Goal: Task Accomplishment & Management: Complete application form

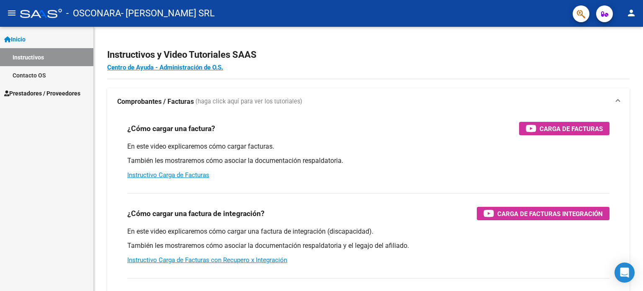
click at [47, 91] on span "Prestadores / Proveedores" at bounding box center [42, 93] width 76 height 9
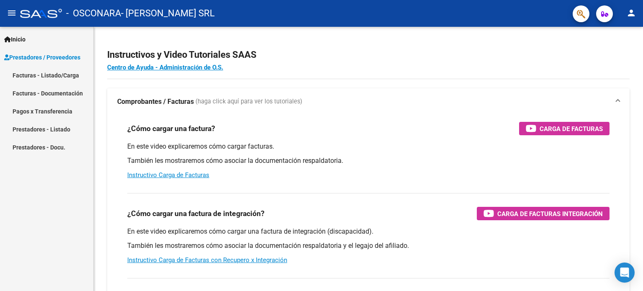
click at [52, 76] on link "Facturas - Listado/Carga" at bounding box center [46, 75] width 93 height 18
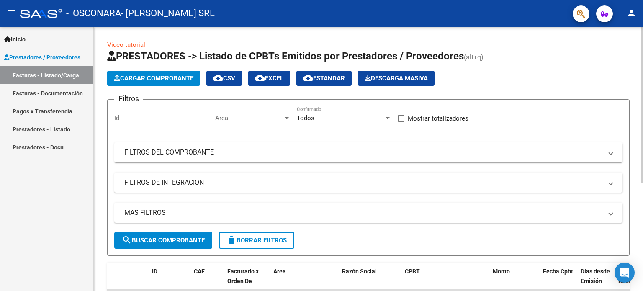
click at [134, 75] on span "Cargar Comprobante" at bounding box center [154, 79] width 80 height 8
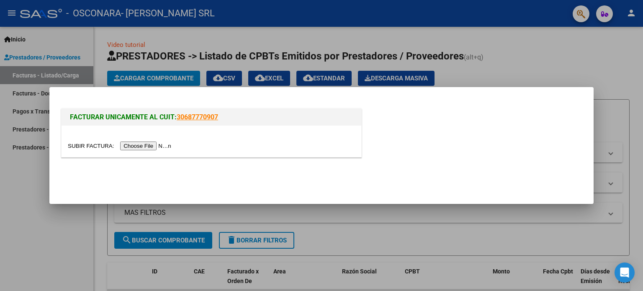
click at [161, 147] on input "file" at bounding box center [121, 146] width 106 height 9
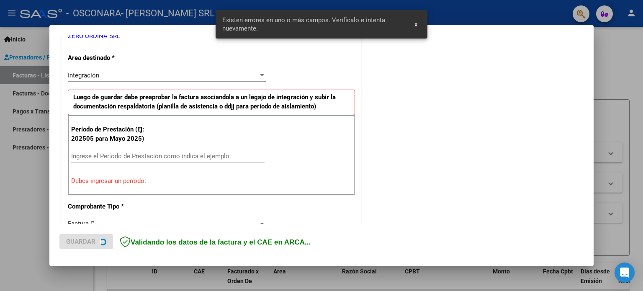
scroll to position [180, 0]
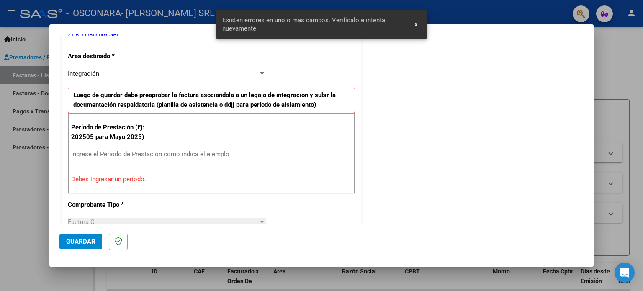
click at [108, 150] on input "Ingrese el Período de Prestación como indica el ejemplo" at bounding box center [167, 154] width 193 height 8
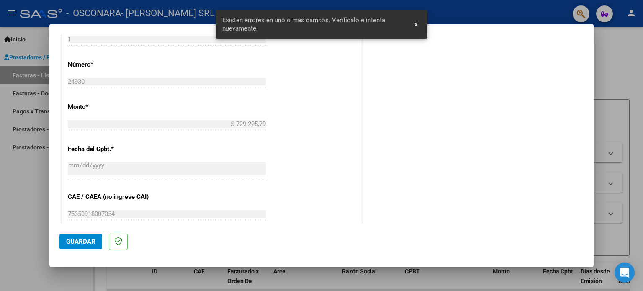
scroll to position [390, 0]
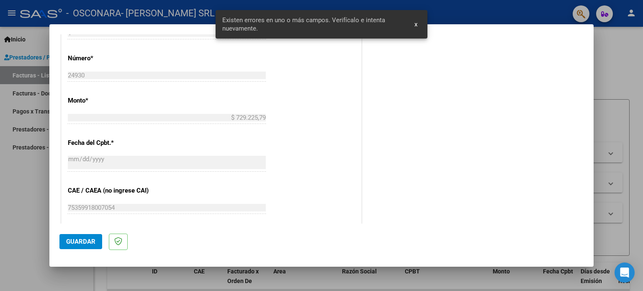
type input "202508"
click at [80, 244] on span "Guardar" at bounding box center [80, 242] width 29 height 8
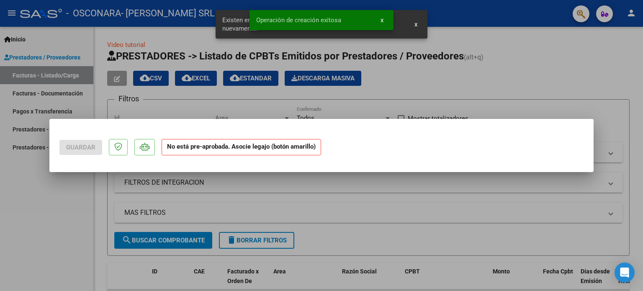
scroll to position [0, 0]
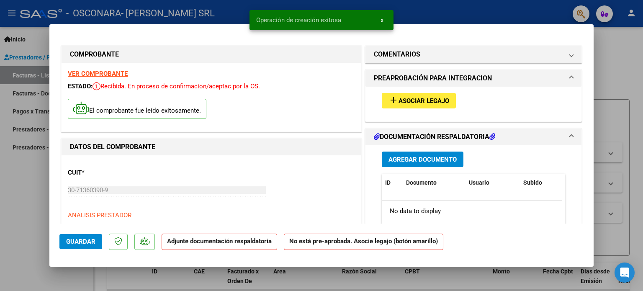
click at [404, 105] on span "Asociar Legajo" at bounding box center [424, 101] width 51 height 8
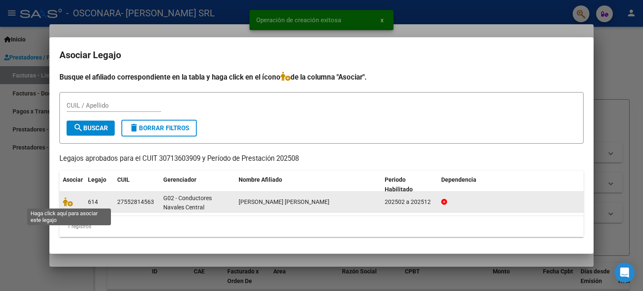
drag, startPoint x: 67, startPoint y: 203, endPoint x: 81, endPoint y: 211, distance: 16.3
click at [67, 203] on icon at bounding box center [68, 201] width 10 height 9
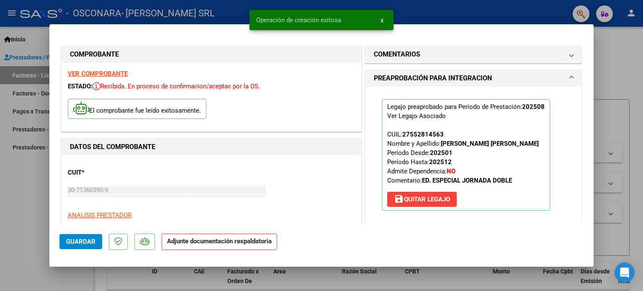
scroll to position [126, 0]
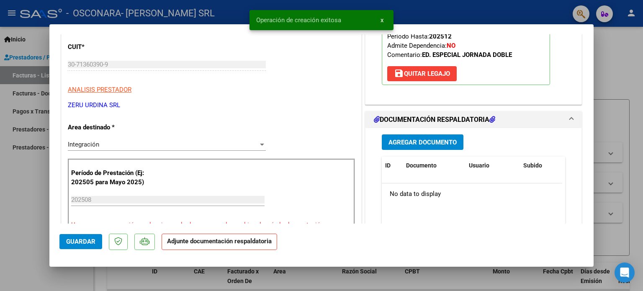
click at [417, 140] on span "Agregar Documento" at bounding box center [423, 143] width 68 height 8
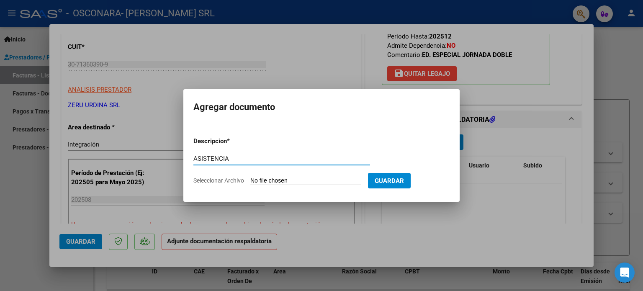
type input "ASISTENCIA"
click at [250, 177] on input "Seleccionar Archivo" at bounding box center [305, 181] width 111 height 8
type input "C:\fakepath\[PERSON_NAME][GEOGRAPHIC_DATA] - [GEOGRAPHIC_DATA] [PERSON_NAME].pdf"
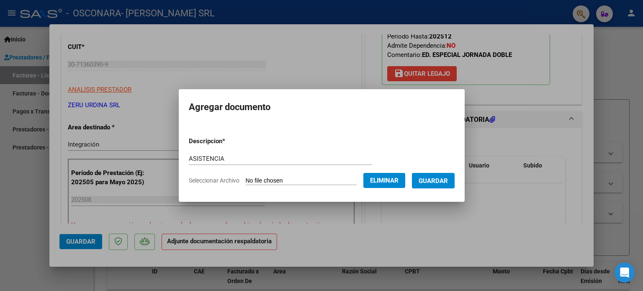
click at [442, 180] on span "Guardar" at bounding box center [433, 181] width 29 height 8
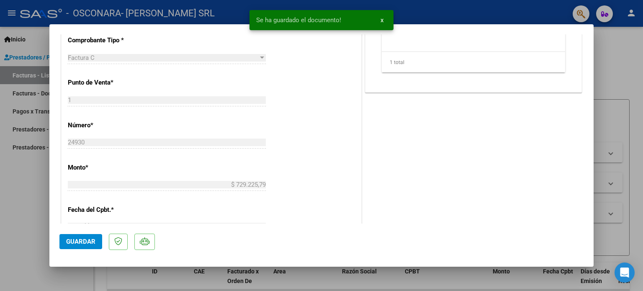
scroll to position [419, 0]
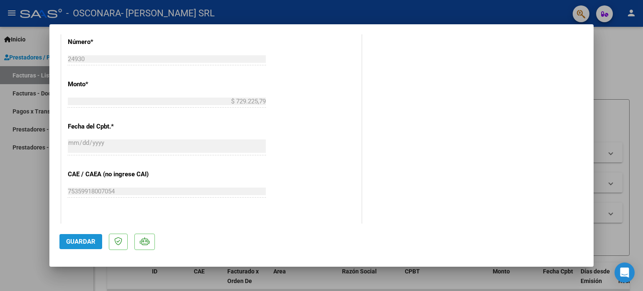
click at [78, 241] on span "Guardar" at bounding box center [80, 242] width 29 height 8
click at [14, 227] on div at bounding box center [321, 145] width 643 height 291
type input "$ 0,00"
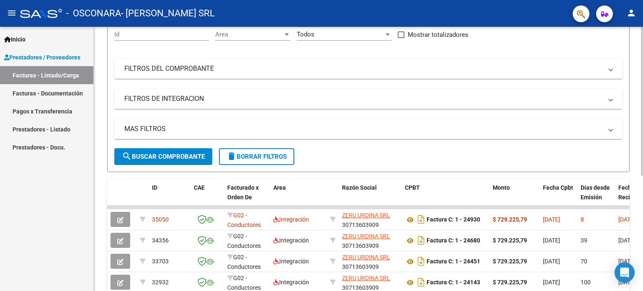
scroll to position [0, 0]
